Goal: Task Accomplishment & Management: Manage account settings

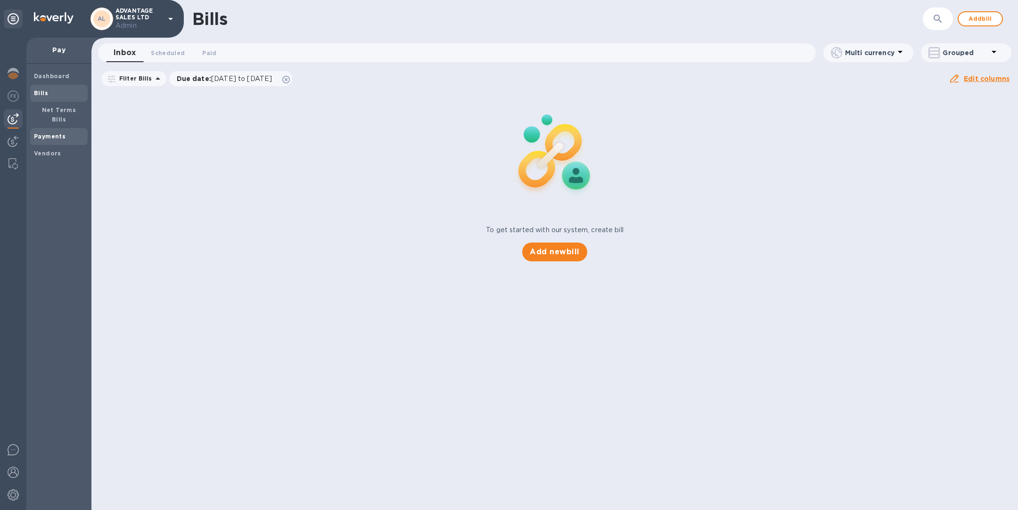
click at [60, 133] on b "Payments" at bounding box center [50, 136] width 32 height 7
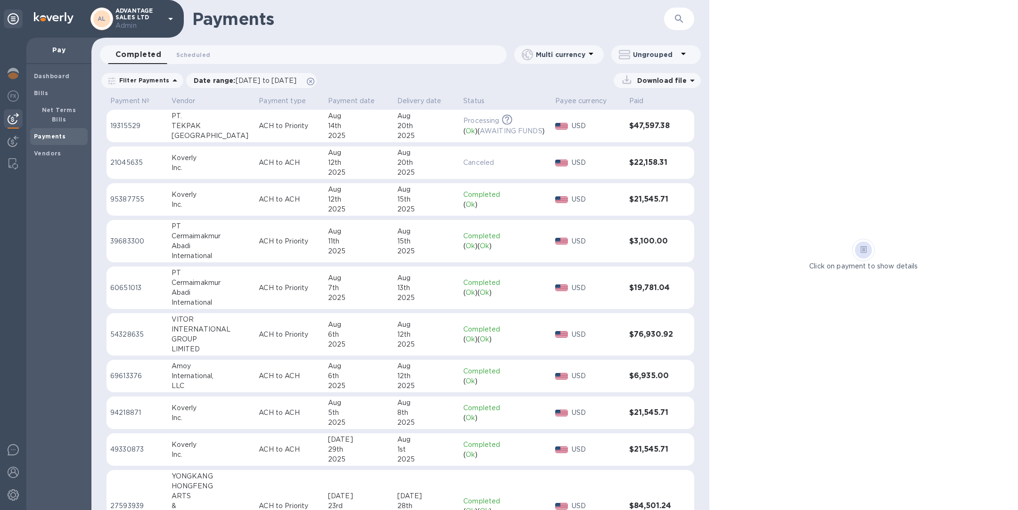
click at [217, 132] on div "[GEOGRAPHIC_DATA]" at bounding box center [211, 136] width 80 height 10
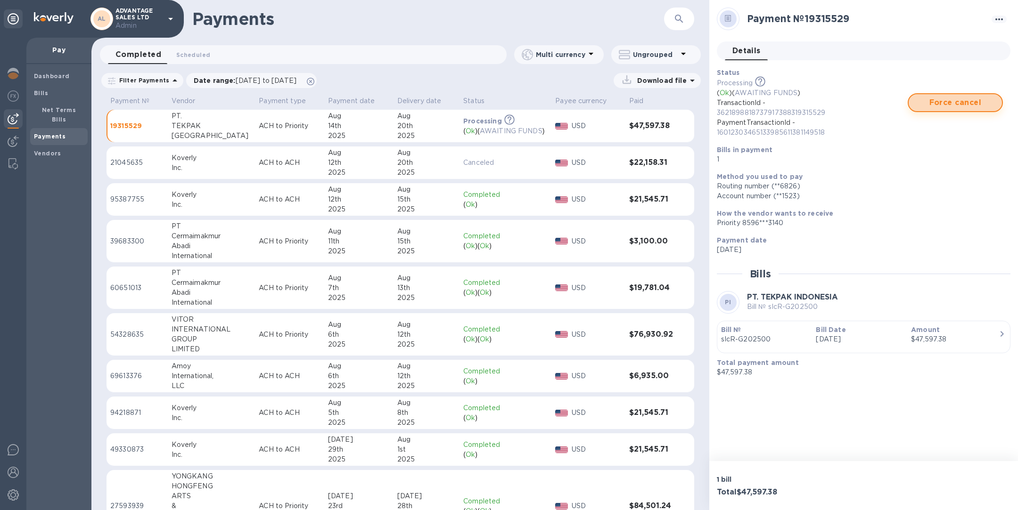
click at [949, 104] on span "Force cancel" at bounding box center [955, 102] width 78 height 11
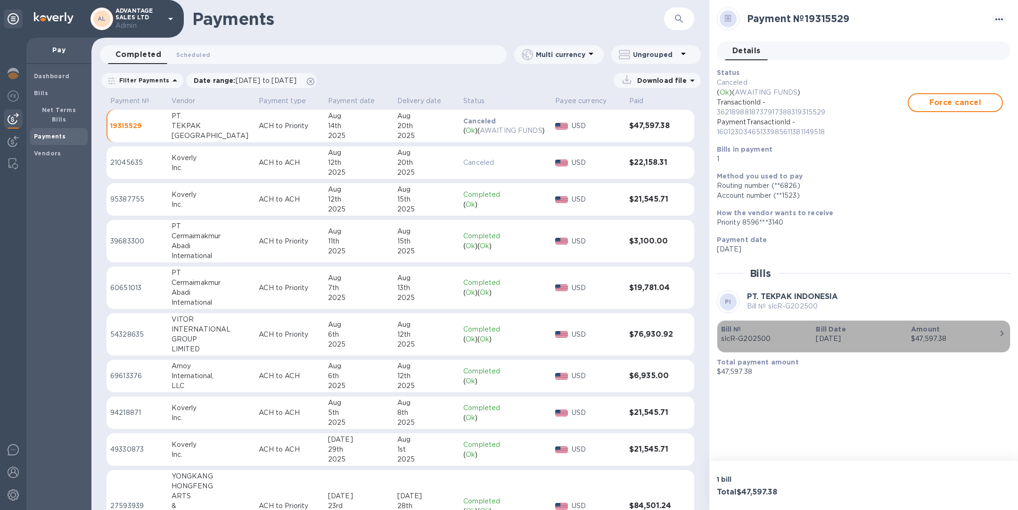
click at [924, 333] on b "Amount" at bounding box center [925, 330] width 29 height 8
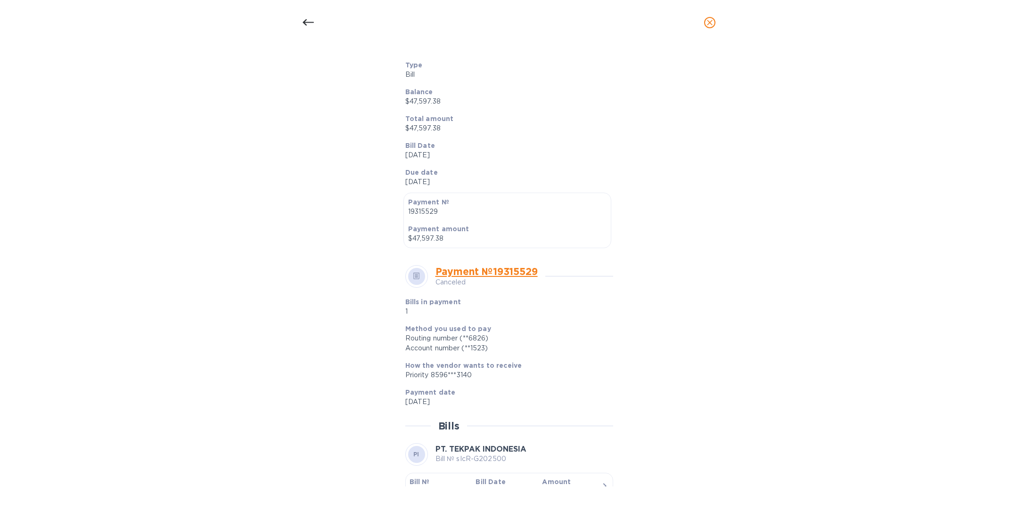
scroll to position [174, 0]
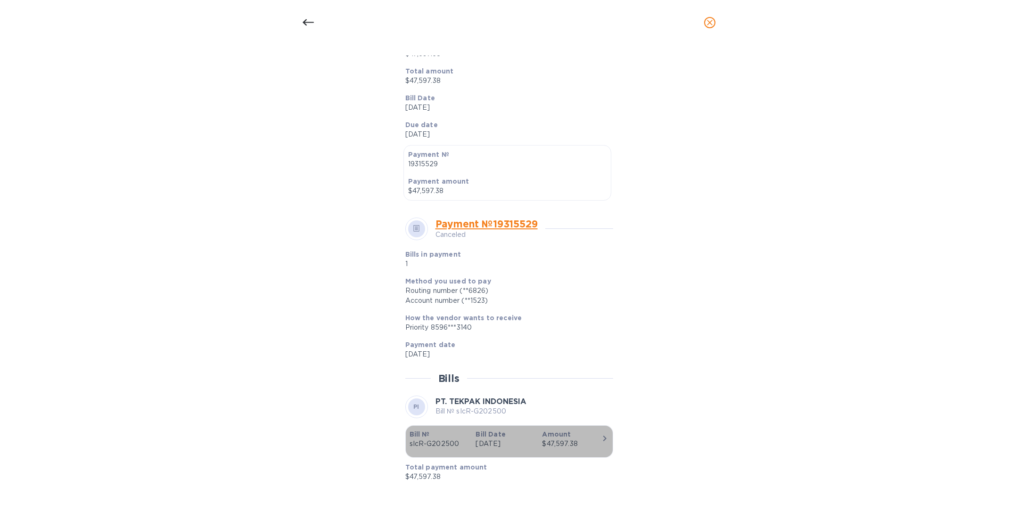
click at [579, 436] on p "Amount" at bounding box center [571, 434] width 59 height 9
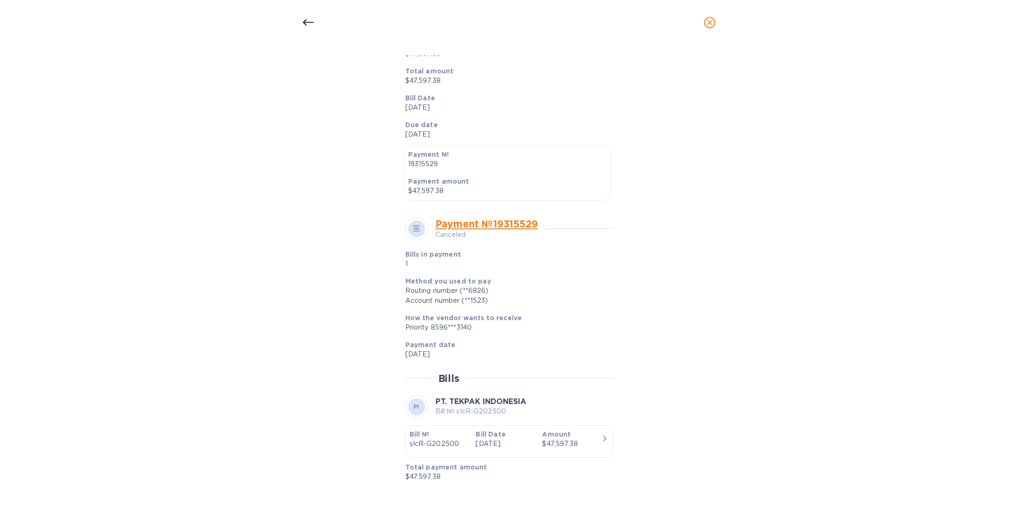
click at [710, 21] on icon "close" at bounding box center [709, 22] width 9 height 9
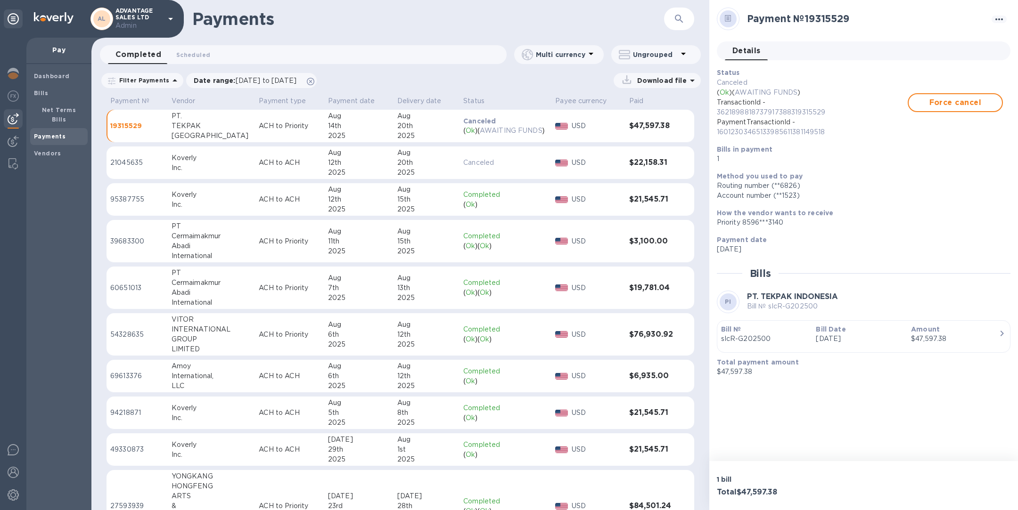
scroll to position [151, 0]
click at [48, 93] on span "Bills" at bounding box center [59, 93] width 50 height 9
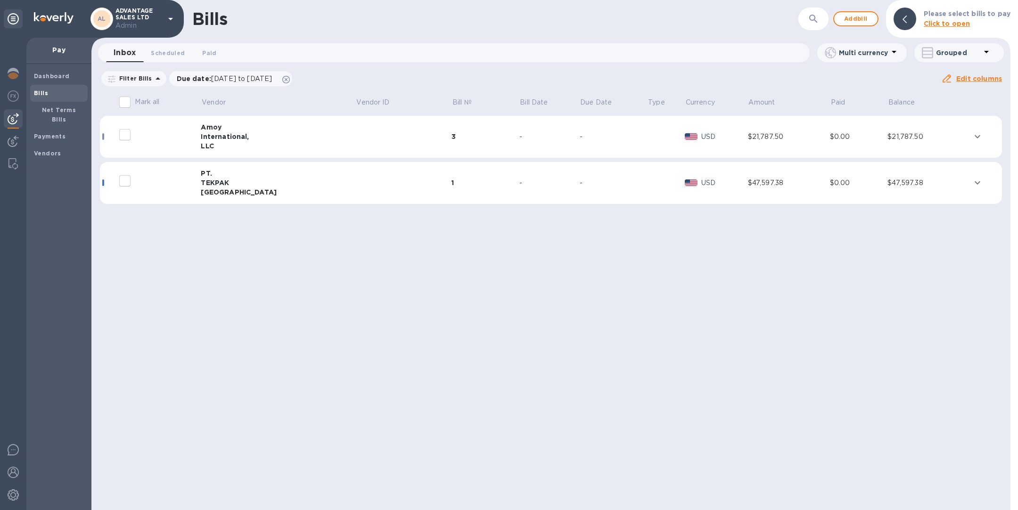
click at [356, 184] on td at bounding box center [404, 183] width 96 height 42
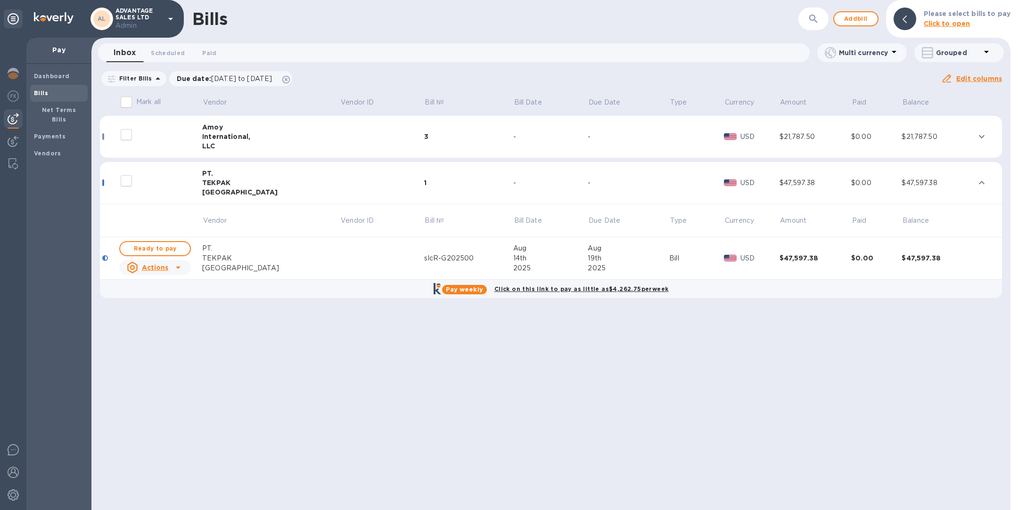
click at [378, 253] on td at bounding box center [382, 258] width 84 height 42
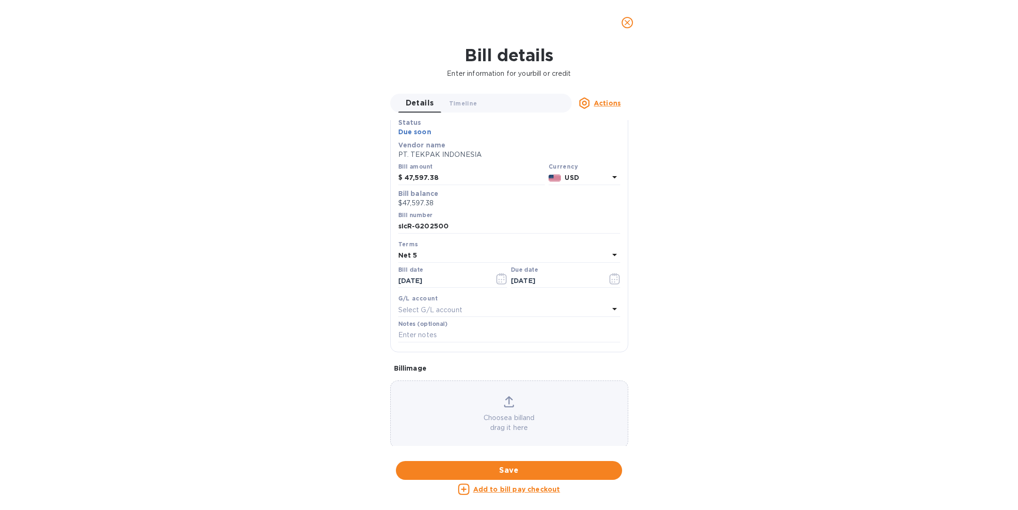
scroll to position [53, 0]
click at [628, 21] on icon "close" at bounding box center [627, 23] width 6 height 6
